Goal: Obtain resource: Download file/media

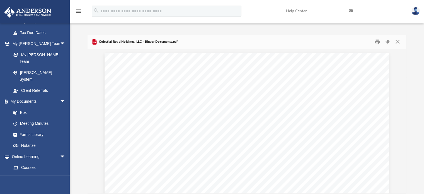
click at [116, 41] on span "Celestial Road Holdings, LLC - Binder Documents.pdf" at bounding box center [138, 41] width 80 height 5
click at [398, 40] on button "Close" at bounding box center [398, 41] width 10 height 9
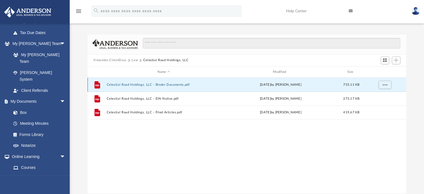
click at [125, 85] on button "Celestial Road Holdings, LLC - Binder Documents.pdf" at bounding box center [164, 85] width 114 height 4
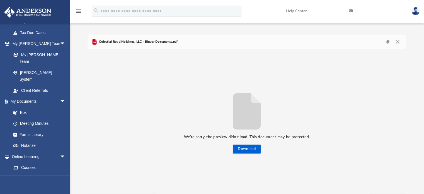
click at [253, 114] on icon "File preview" at bounding box center [247, 111] width 28 height 36
click at [248, 149] on button "Download" at bounding box center [247, 149] width 28 height 9
click at [402, 40] on button "Close" at bounding box center [398, 42] width 10 height 8
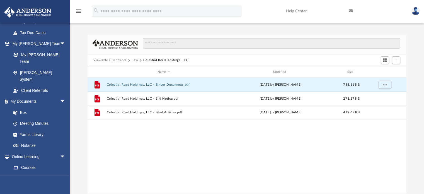
click at [133, 59] on button "Law" at bounding box center [135, 60] width 6 height 5
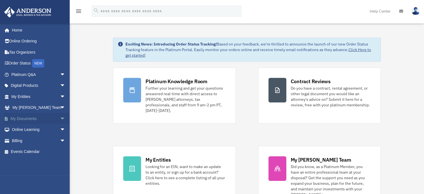
click at [29, 121] on link "My Documents arrow_drop_down" at bounding box center [39, 118] width 70 height 11
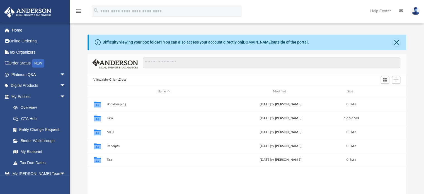
scroll to position [122, 315]
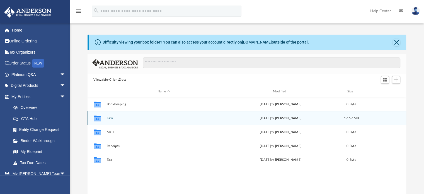
click at [108, 119] on button "Law" at bounding box center [164, 118] width 114 height 4
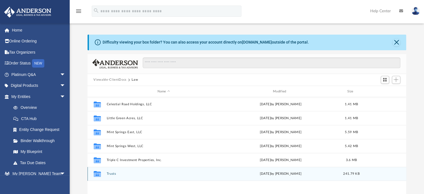
click at [113, 175] on button "Trusts" at bounding box center [164, 174] width 114 height 4
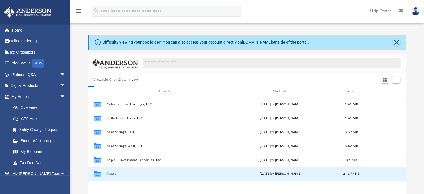
click at [114, 176] on button "Trusts" at bounding box center [164, 174] width 114 height 4
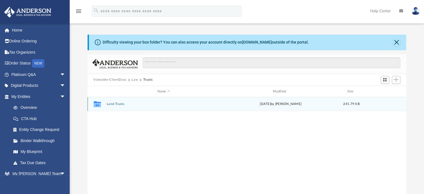
click at [112, 105] on button "Land Trusts" at bounding box center [164, 104] width 114 height 4
click at [146, 105] on button "Land Trust - 849 Walt Campbell Rd Trust" at bounding box center [164, 104] width 114 height 4
click at [145, 105] on button "Land Trust - 849 Walt Campbell Rd Trust" at bounding box center [164, 104] width 114 height 4
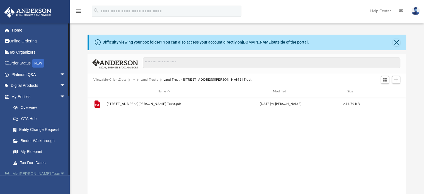
click at [60, 173] on span "arrow_drop_down" at bounding box center [65, 173] width 11 height 11
click at [34, 175] on link "My Anderson Team arrow_drop_up" at bounding box center [39, 173] width 70 height 11
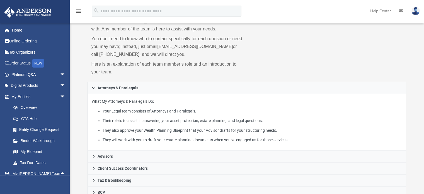
scroll to position [38, 0]
click at [19, 34] on link "Home" at bounding box center [39, 30] width 70 height 11
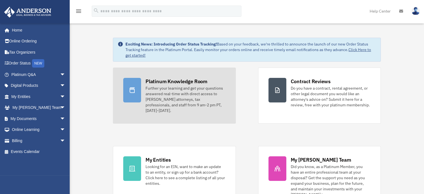
click at [136, 88] on div at bounding box center [132, 90] width 18 height 25
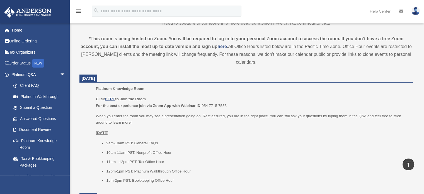
scroll to position [175, 0]
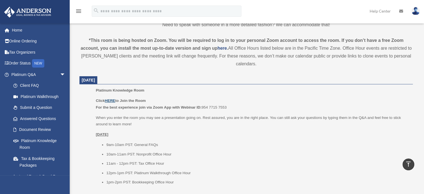
click at [108, 99] on u "HERE" at bounding box center [110, 100] width 10 height 4
click at [111, 102] on u "HERE" at bounding box center [110, 100] width 10 height 4
click at [141, 158] on ul "9am-10am PST: General FAQs 10am-11am PST: Nonprofit Office Hour 11am - 12pm PST…" at bounding box center [252, 163] width 313 height 44
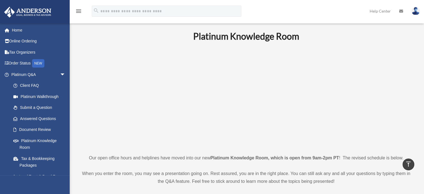
scroll to position [0, 0]
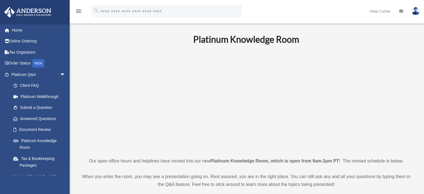
click at [418, 13] on img at bounding box center [416, 11] width 8 height 8
click at [390, 63] on p at bounding box center [247, 100] width 334 height 97
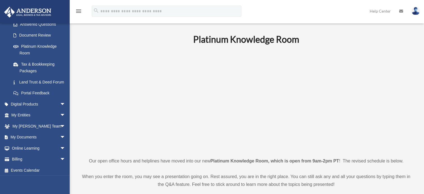
scroll to position [103, 0]
